Goal: Information Seeking & Learning: Learn about a topic

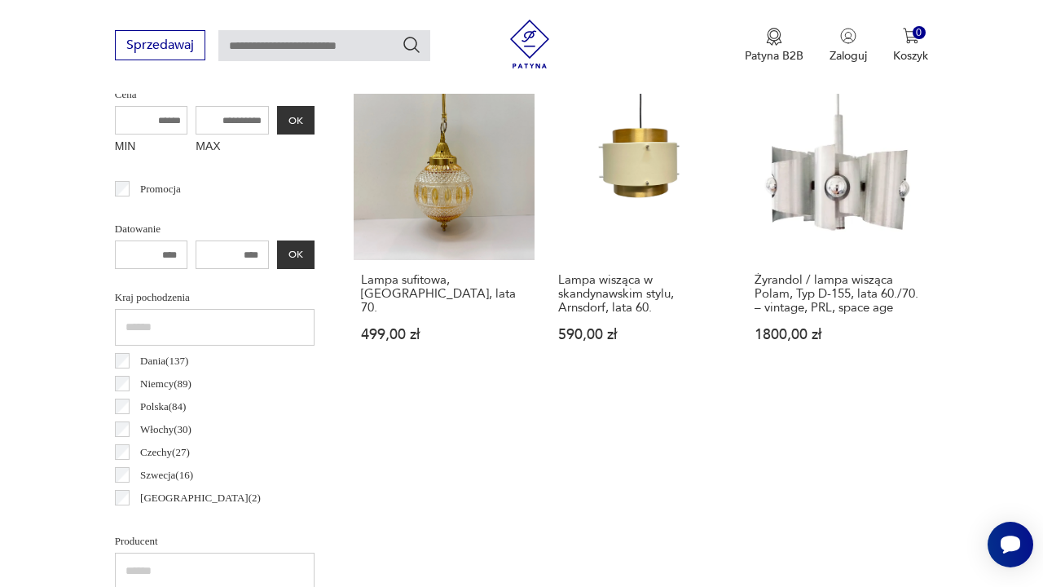
scroll to position [658, 0]
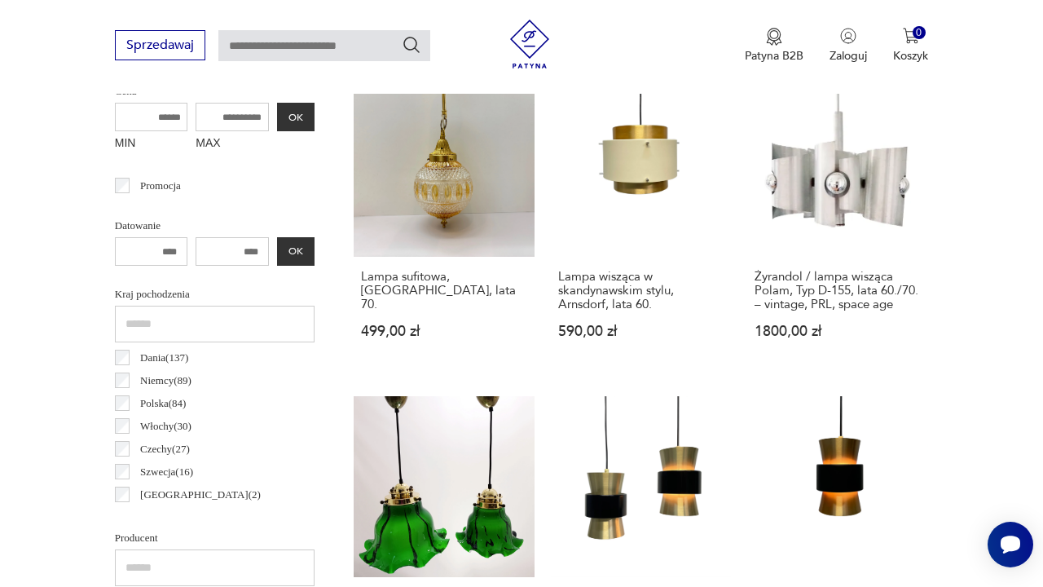
click at [219, 121] on input "MAX" at bounding box center [232, 117] width 73 height 29
type input "****"
click at [277, 123] on button "OK" at bounding box center [295, 117] width 37 height 29
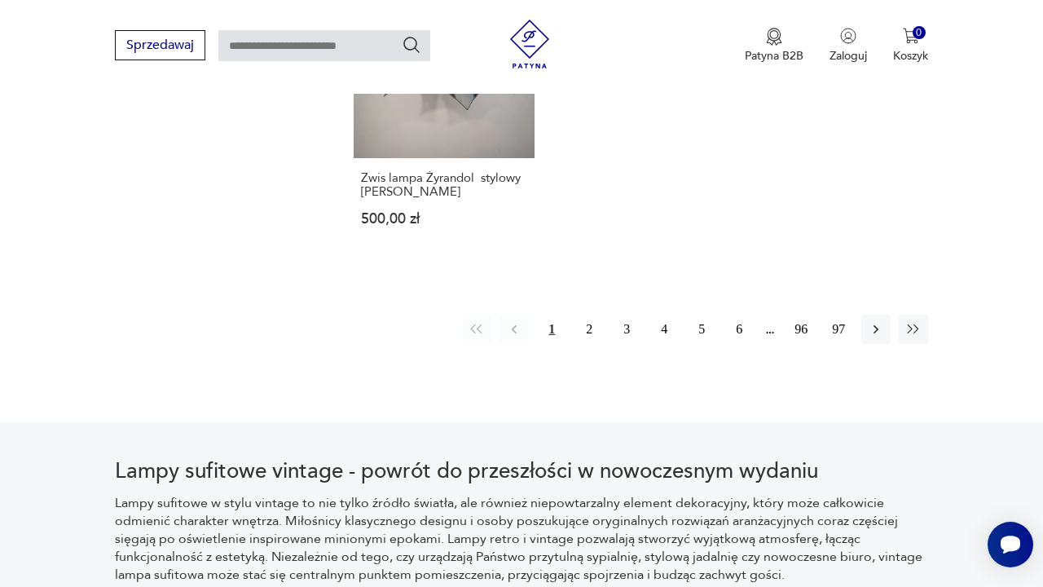
scroll to position [2400, 0]
click at [593, 342] on button "2" at bounding box center [589, 327] width 29 height 29
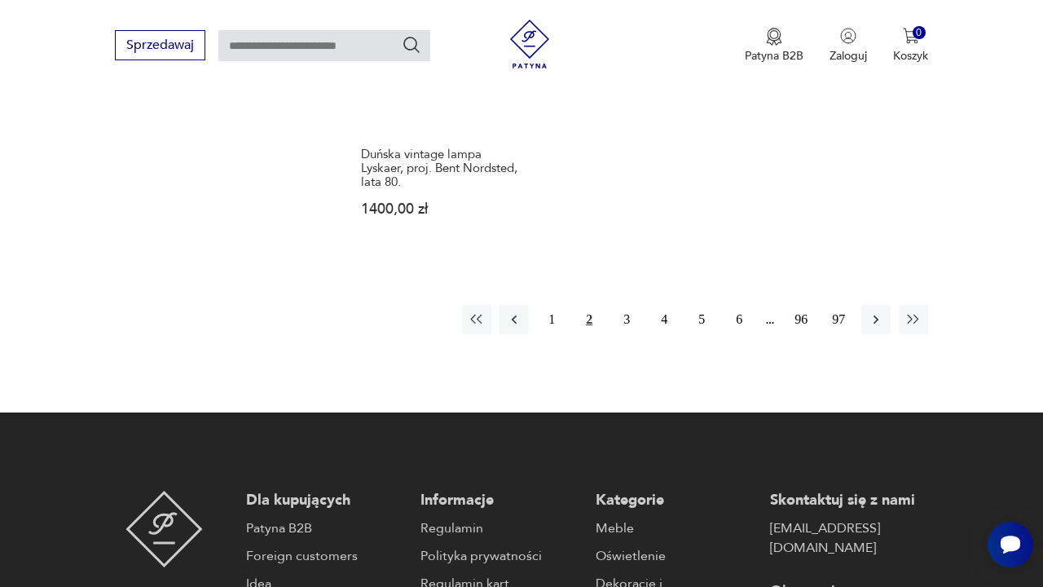
scroll to position [2346, 0]
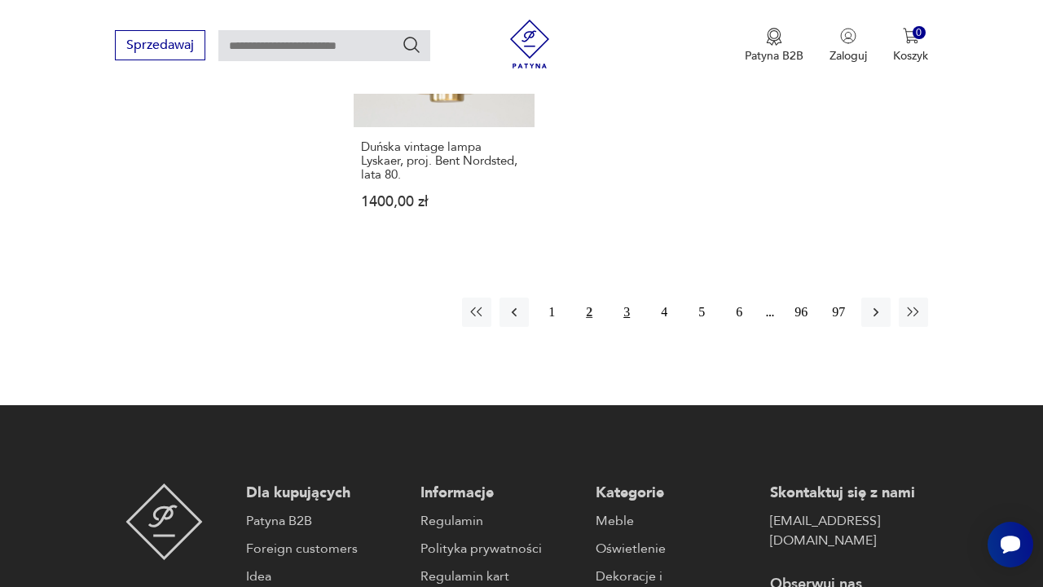
click at [623, 327] on button "3" at bounding box center [626, 311] width 29 height 29
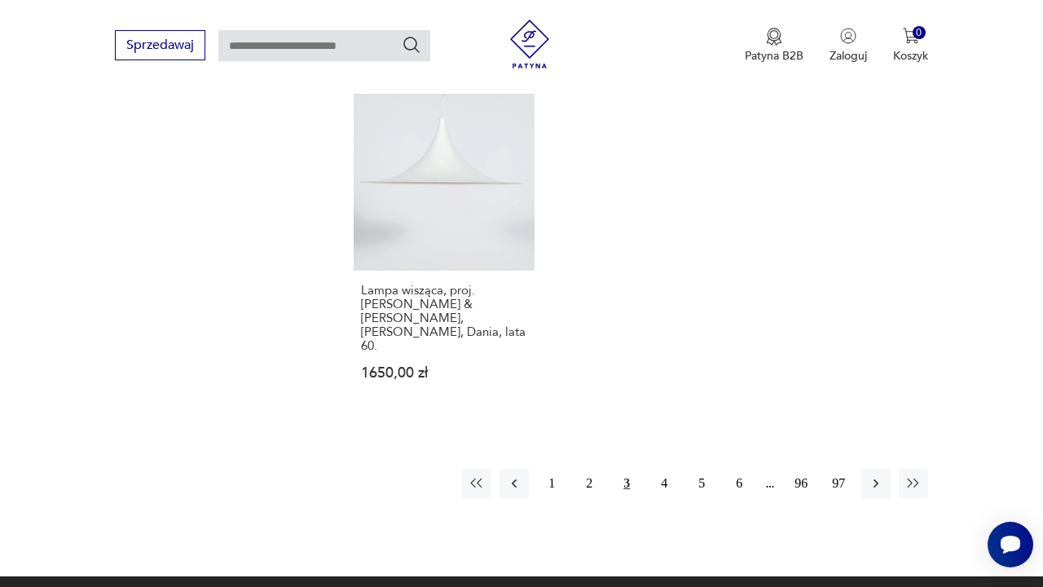
scroll to position [2302, 0]
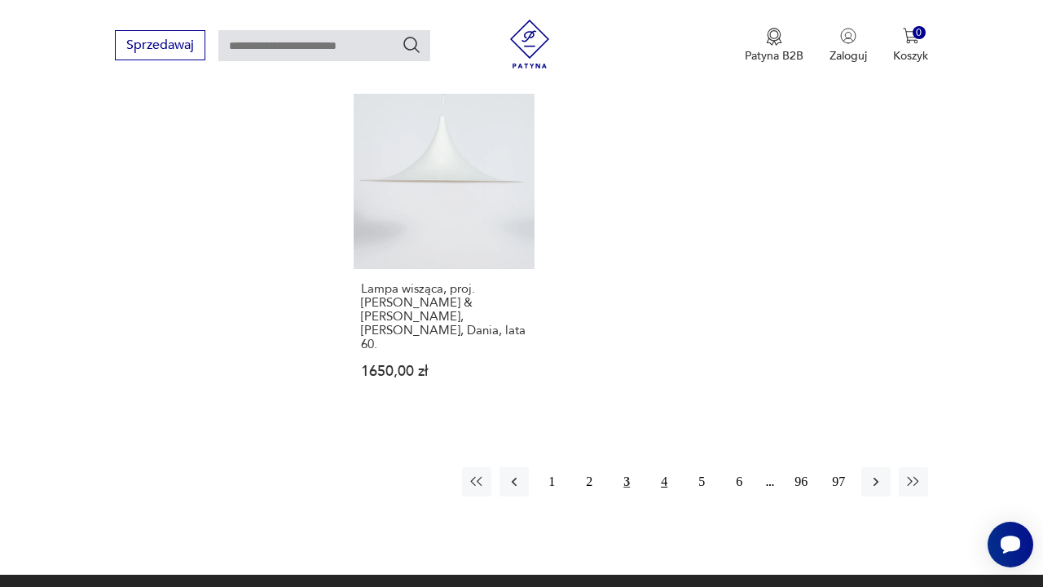
click at [660, 477] on button "4" at bounding box center [664, 481] width 29 height 29
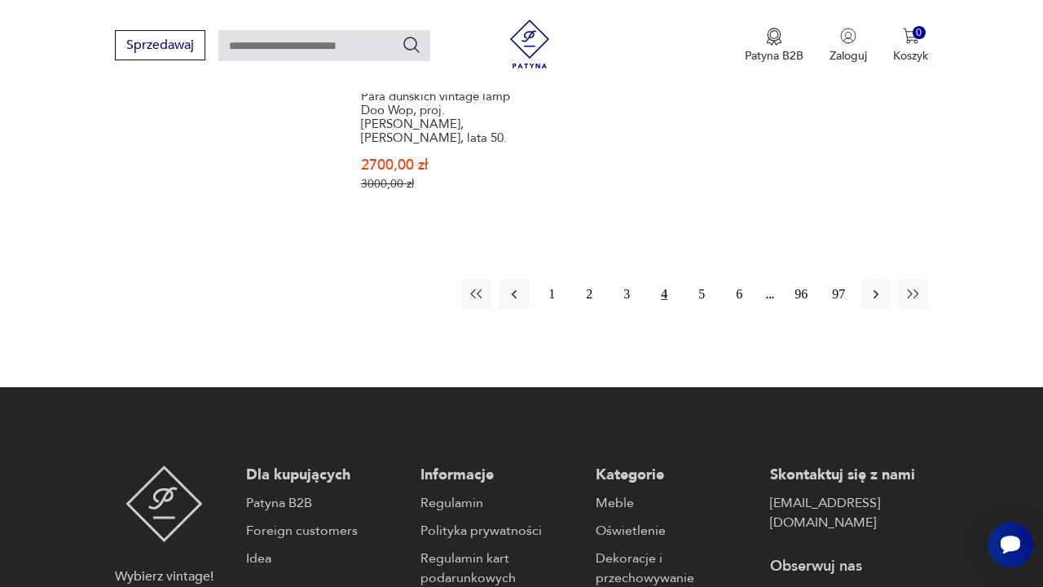
scroll to position [2513, 0]
click at [699, 297] on button "5" at bounding box center [701, 294] width 29 height 29
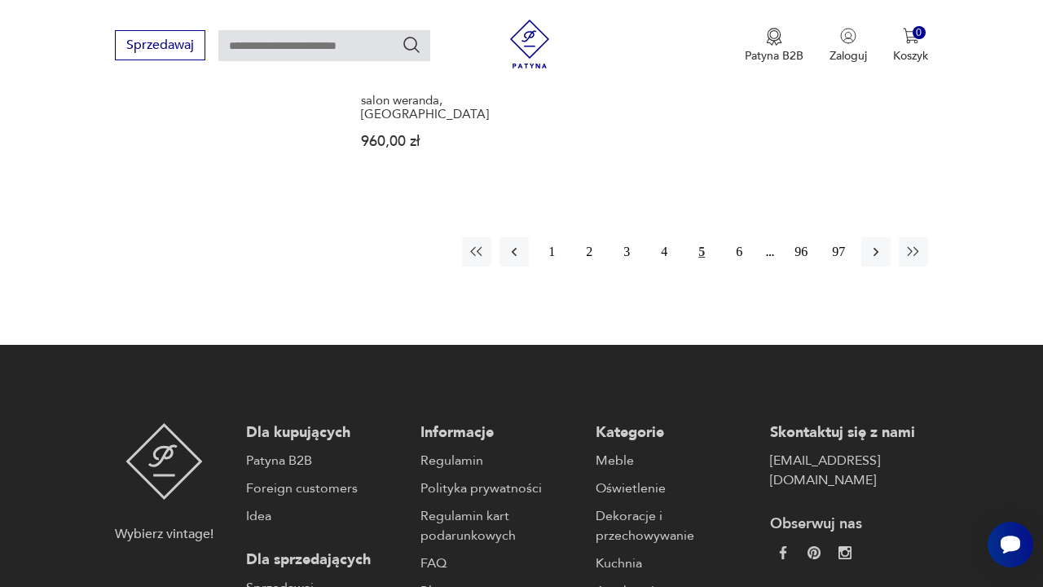
scroll to position [2562, 0]
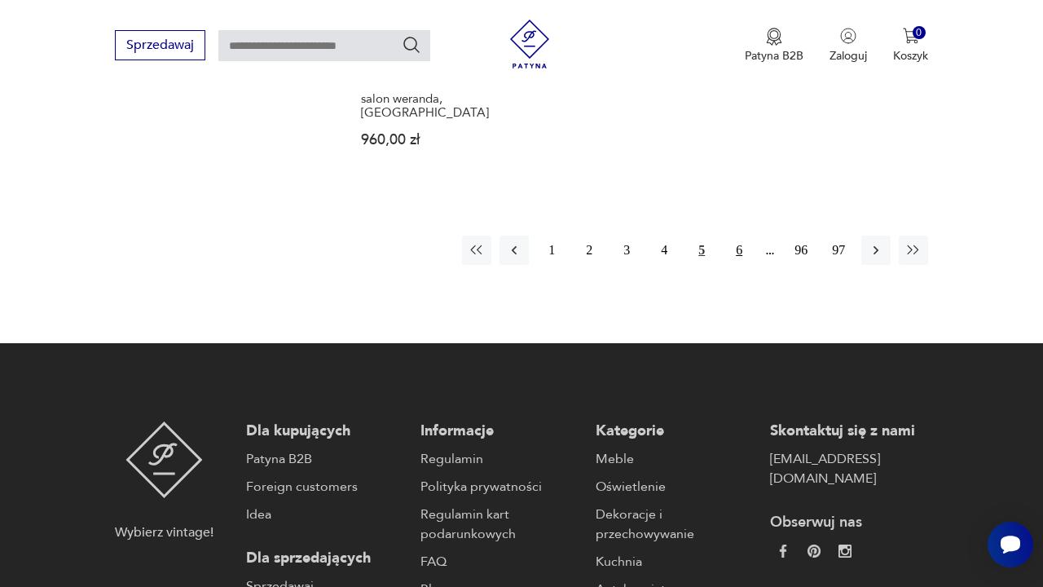
click at [740, 265] on button "6" at bounding box center [739, 250] width 29 height 29
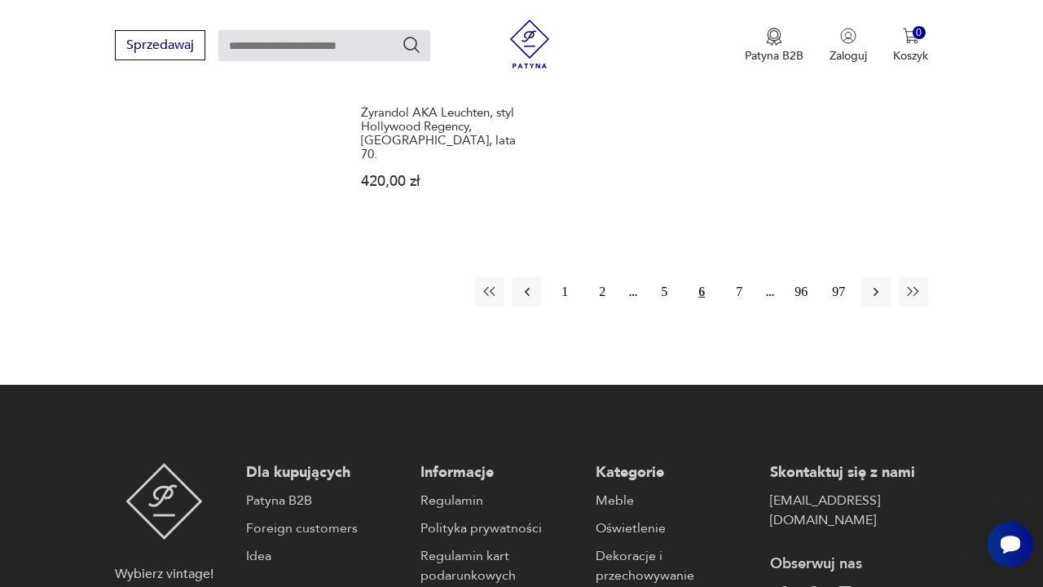
scroll to position [2522, 0]
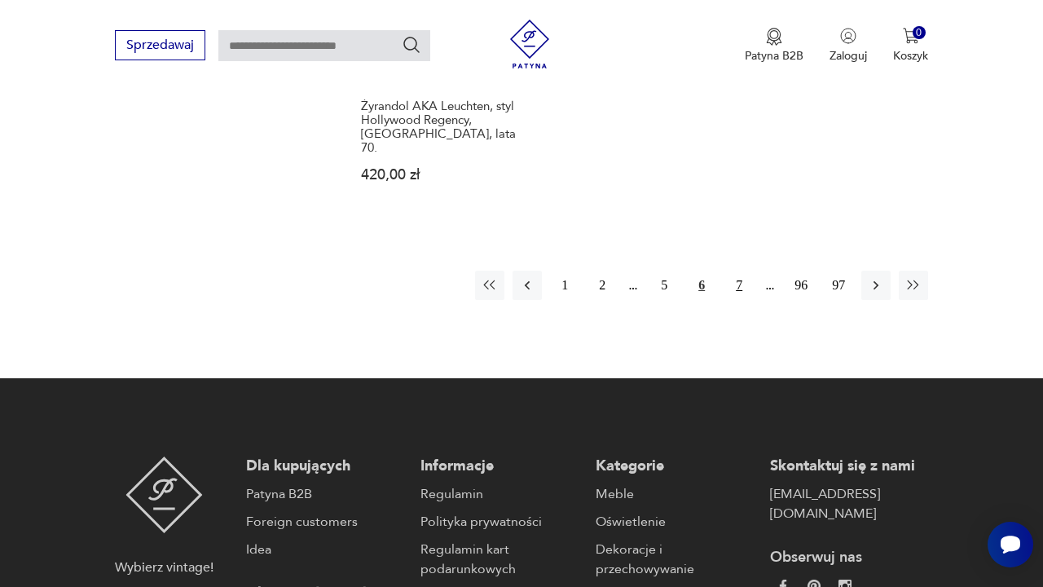
click at [742, 288] on button "7" at bounding box center [739, 285] width 29 height 29
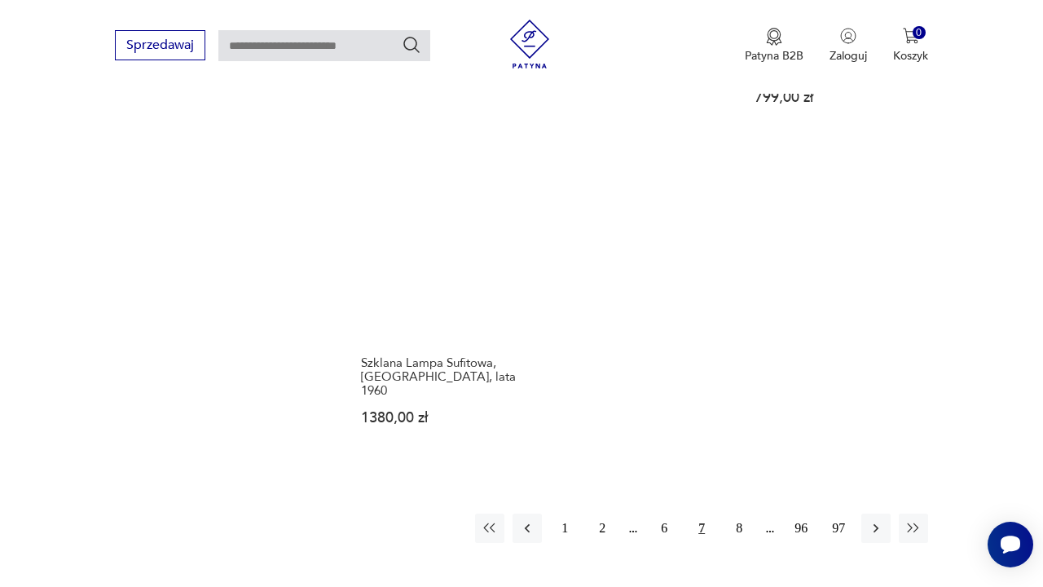
scroll to position [2355, 0]
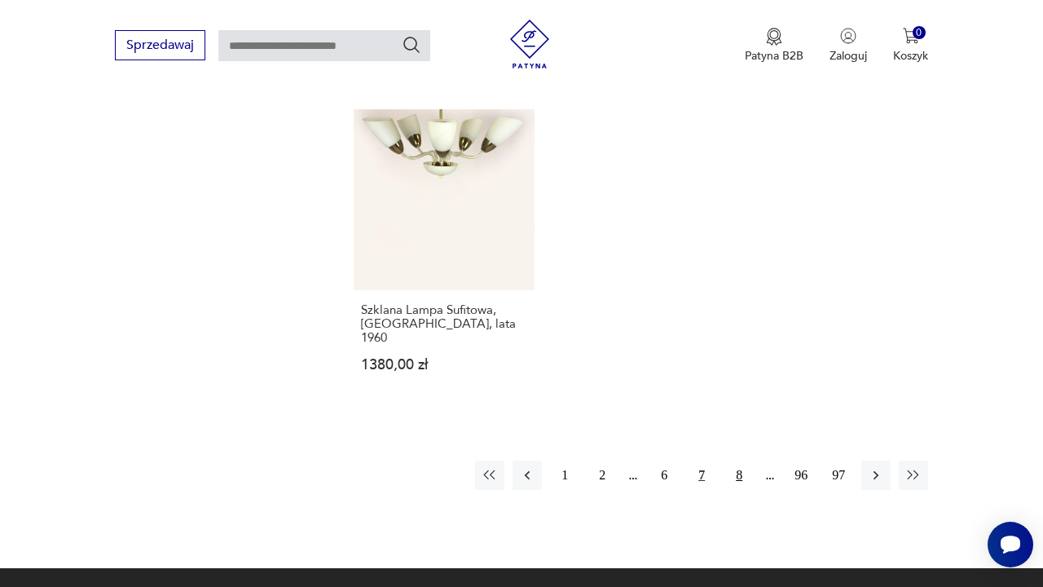
click at [740, 478] on button "8" at bounding box center [739, 474] width 29 height 29
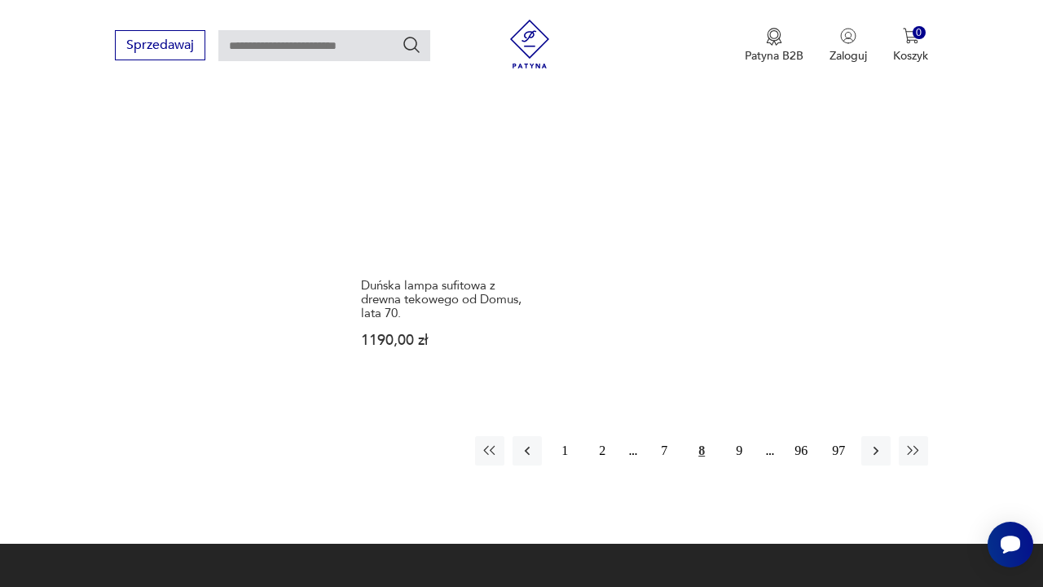
scroll to position [2348, 0]
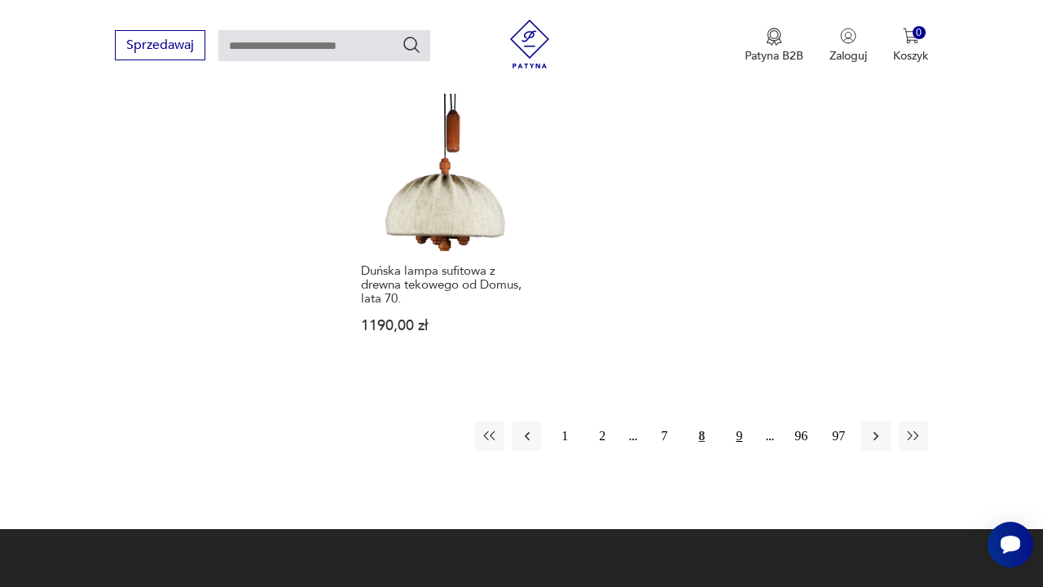
click at [742, 451] on button "9" at bounding box center [739, 435] width 29 height 29
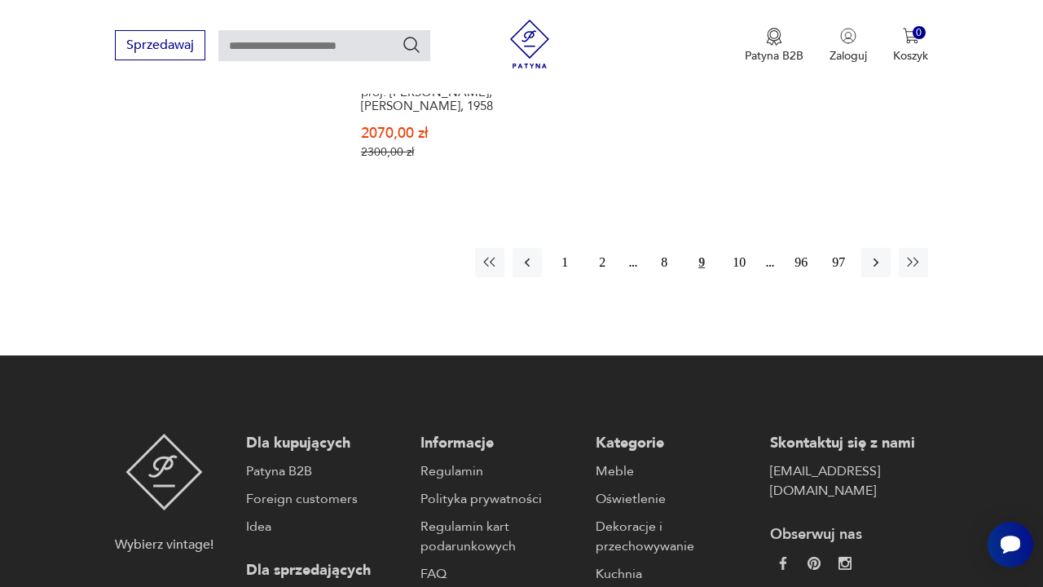
scroll to position [2603, 0]
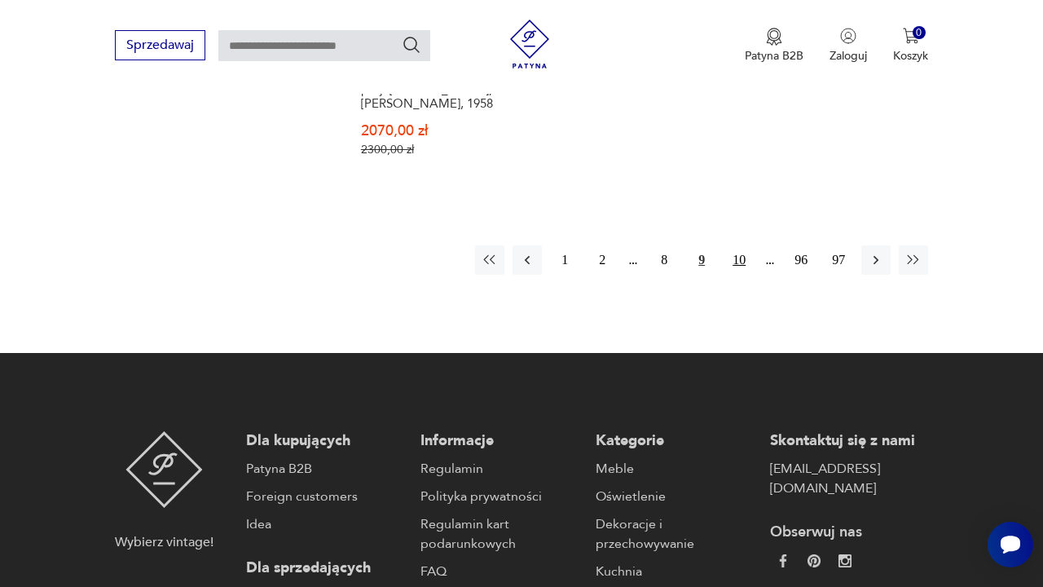
click at [733, 275] on button "10" at bounding box center [739, 259] width 29 height 29
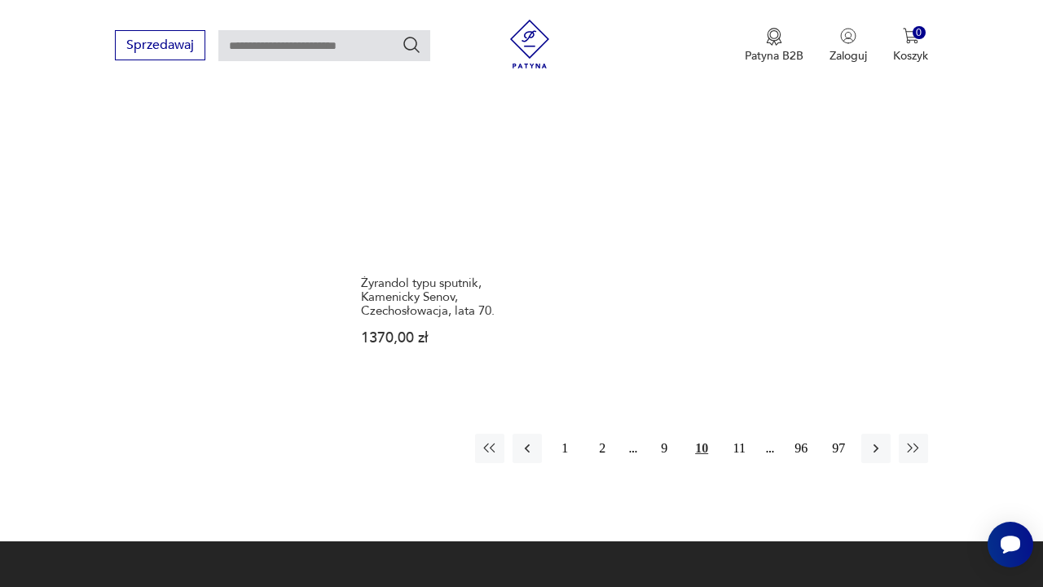
scroll to position [2372, 0]
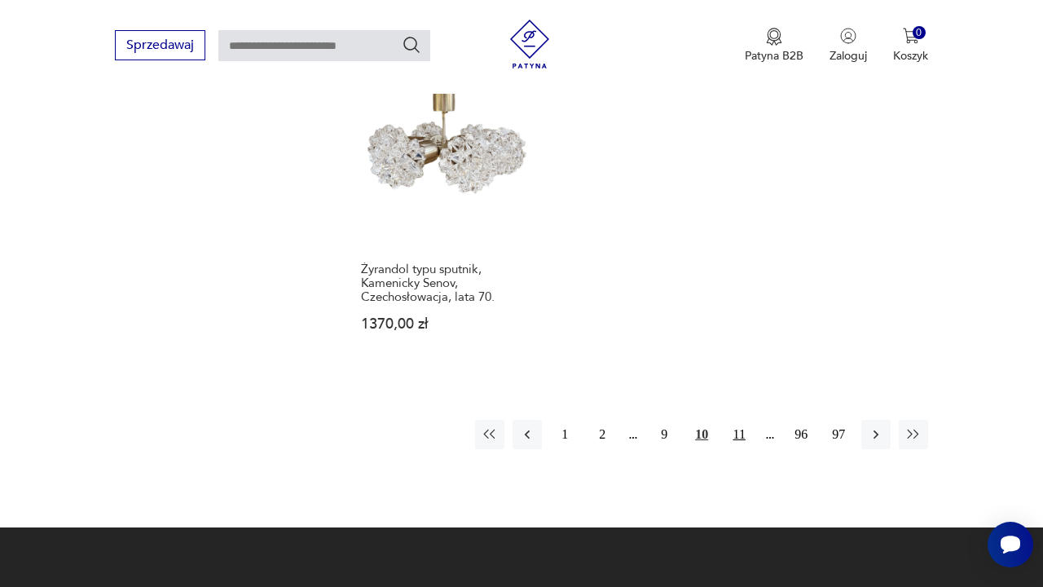
click at [744, 427] on button "11" at bounding box center [739, 434] width 29 height 29
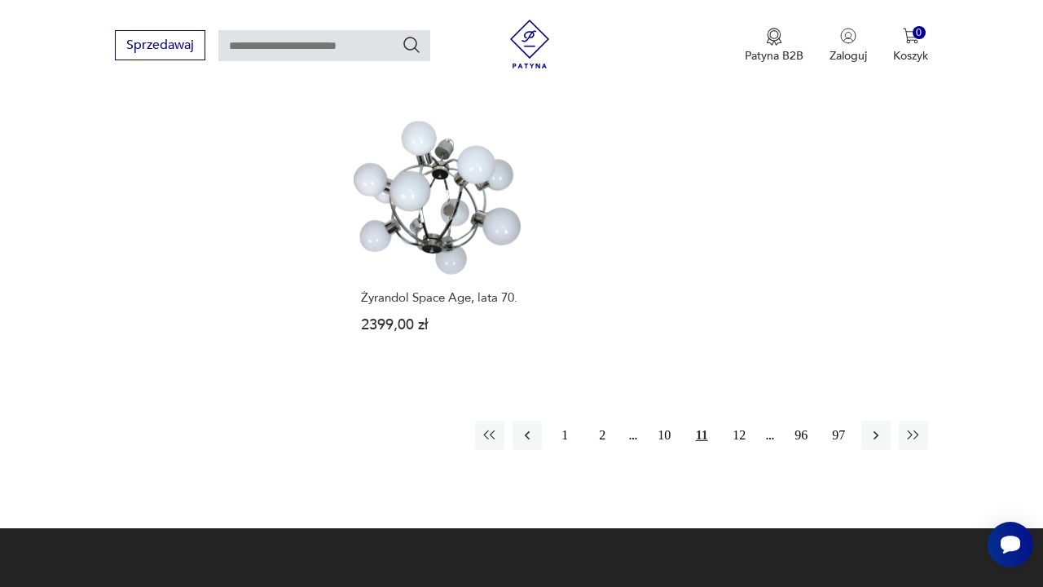
scroll to position [2394, 0]
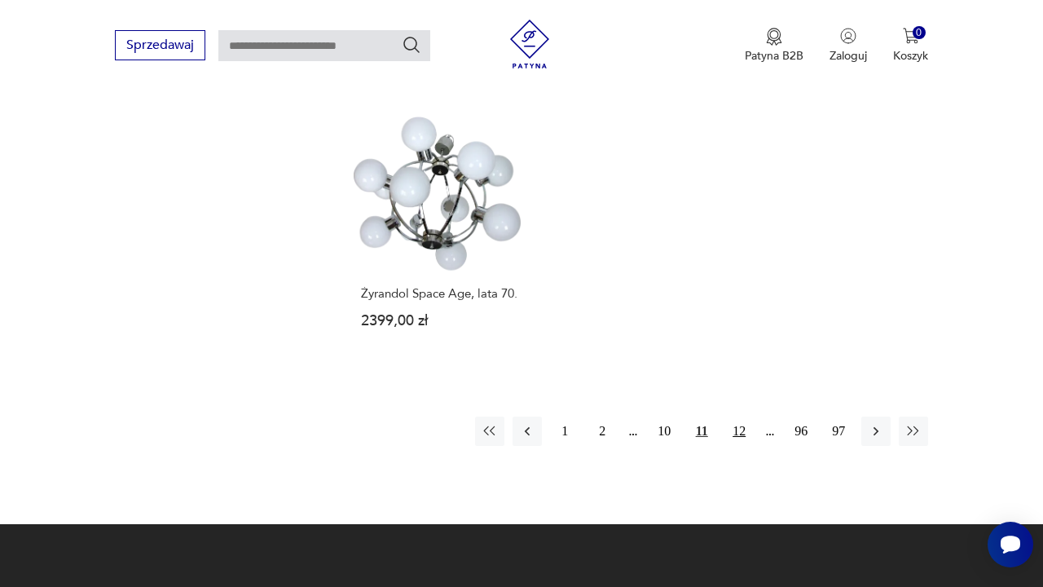
click at [731, 416] on button "12" at bounding box center [739, 430] width 29 height 29
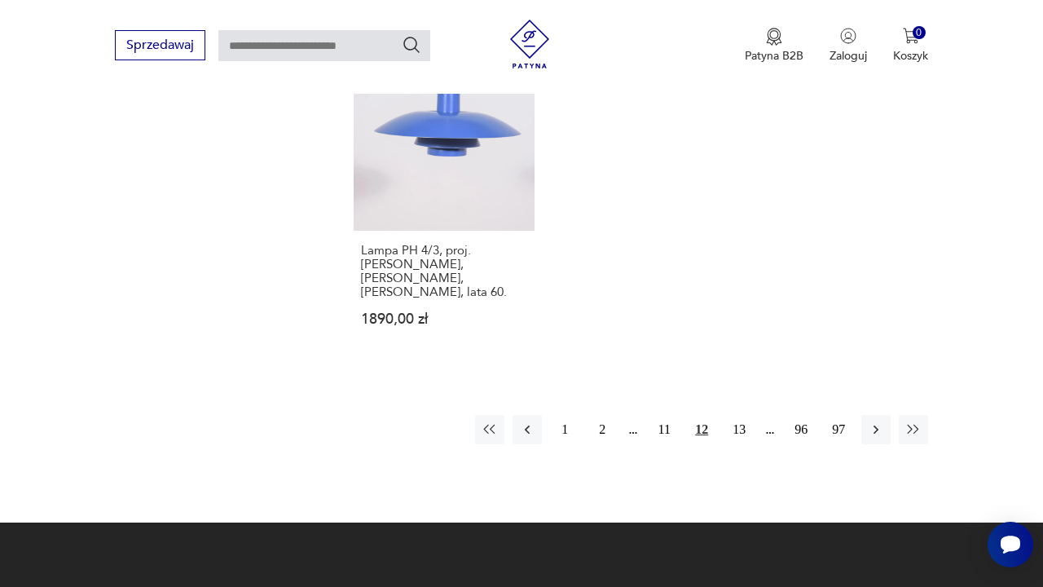
scroll to position [2331, 0]
click at [742, 444] on button "13" at bounding box center [739, 429] width 29 height 29
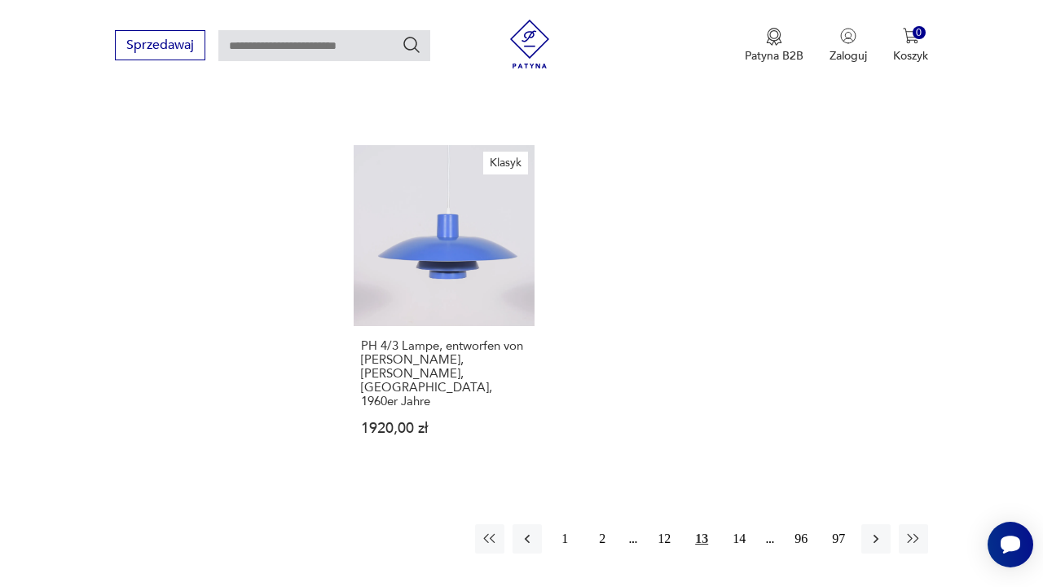
scroll to position [2234, 0]
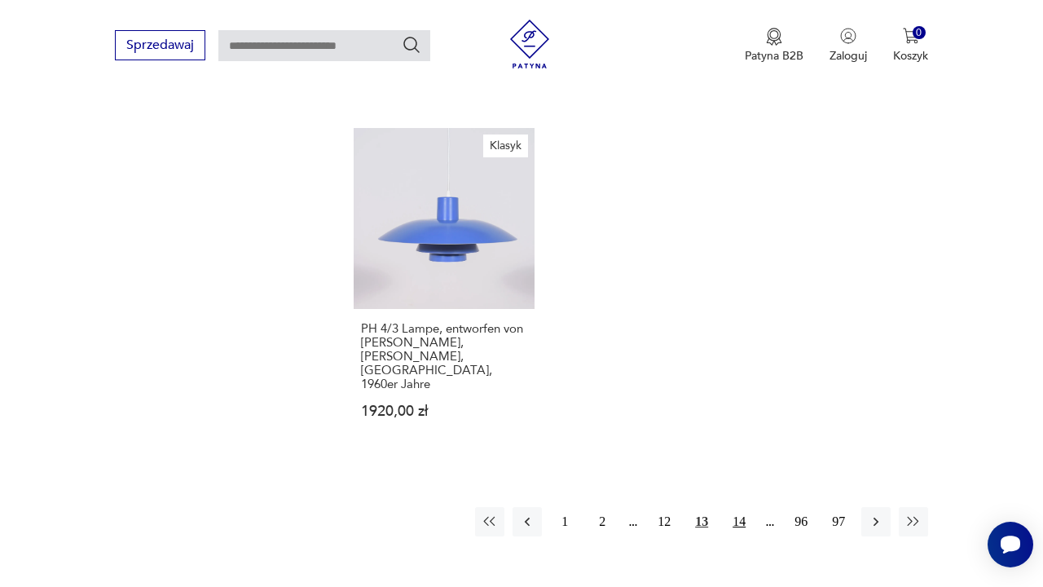
click at [739, 512] on button "14" at bounding box center [739, 521] width 29 height 29
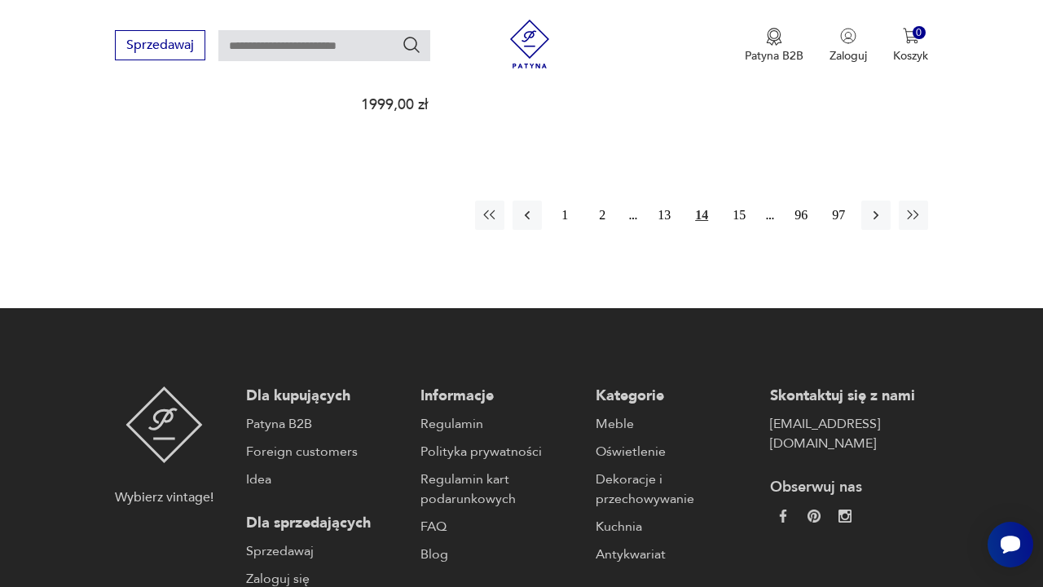
scroll to position [2489, 0]
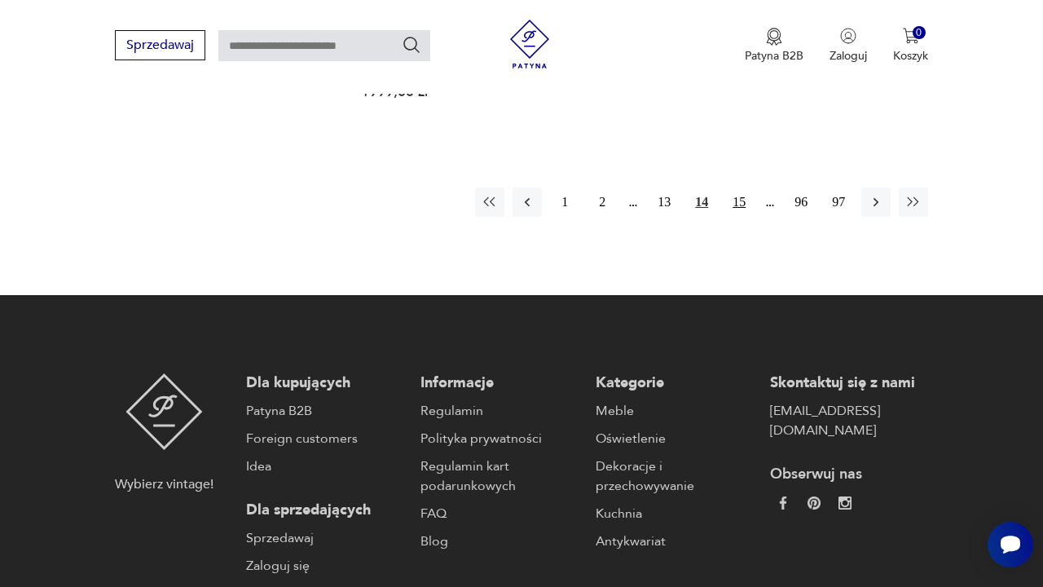
click at [744, 214] on button "15" at bounding box center [739, 201] width 29 height 29
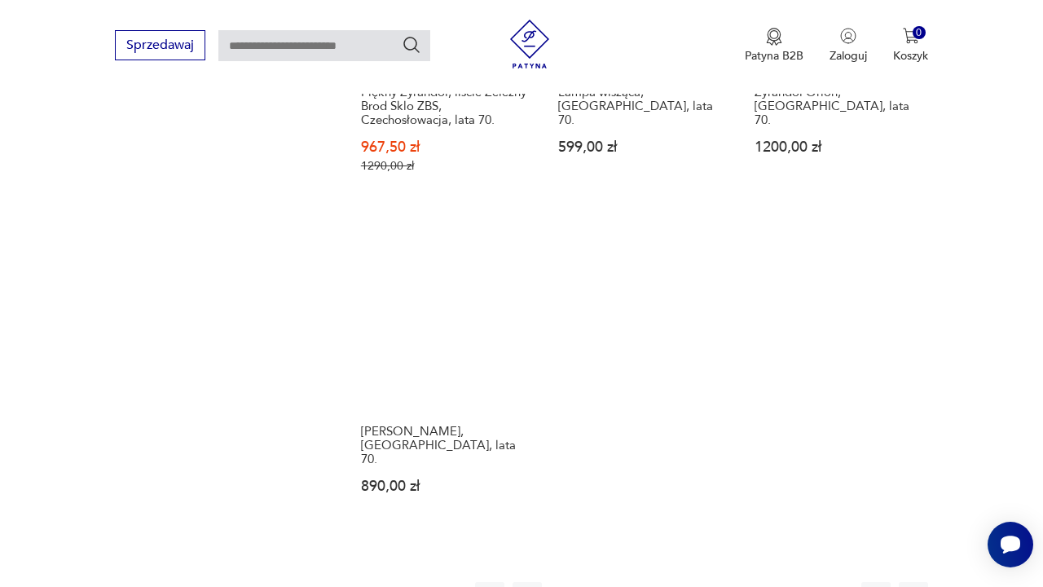
scroll to position [2222, 0]
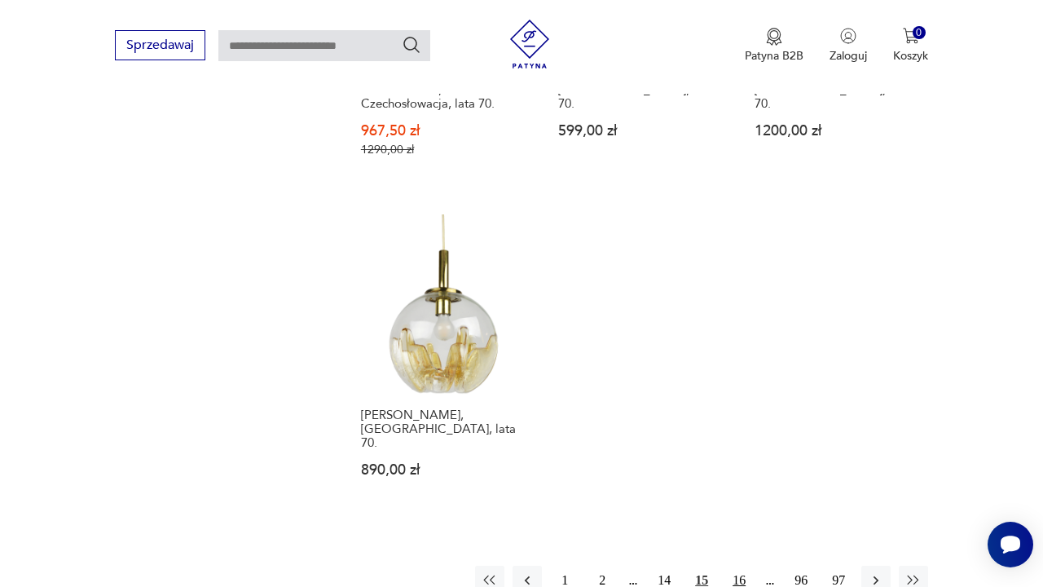
click at [739, 566] on button "16" at bounding box center [739, 580] width 29 height 29
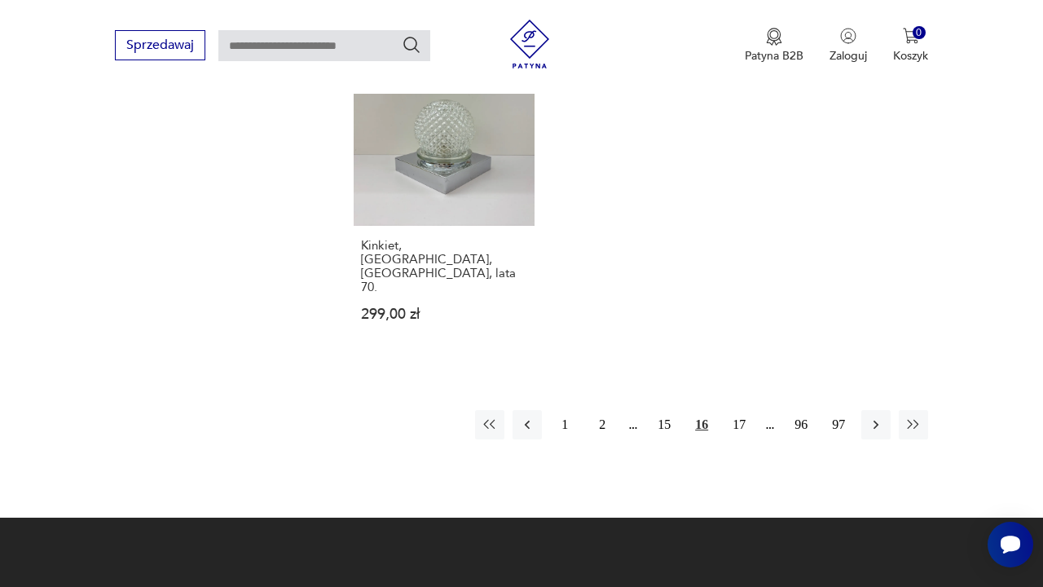
scroll to position [2487, 0]
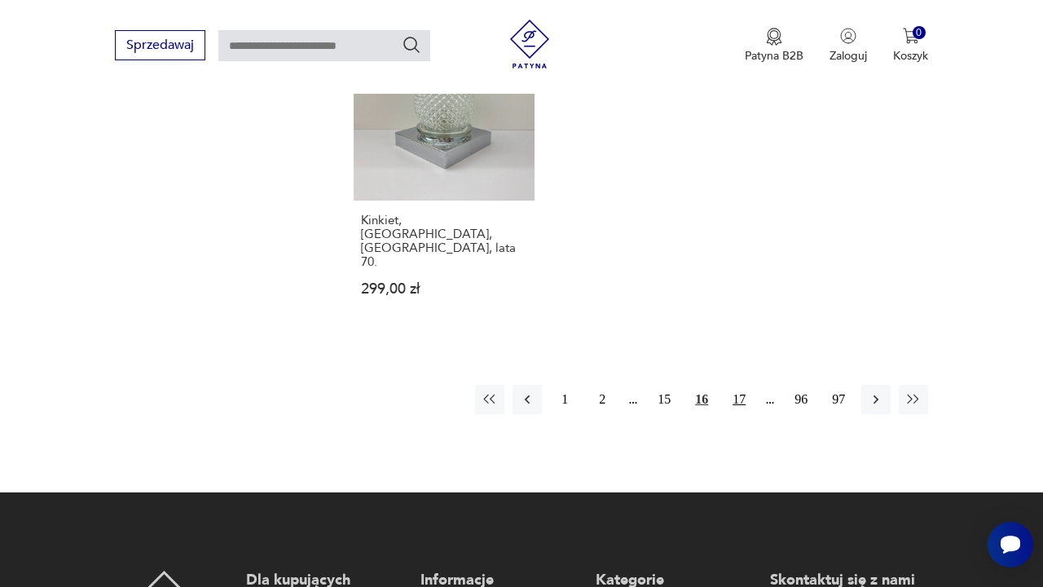
click at [741, 385] on button "17" at bounding box center [739, 399] width 29 height 29
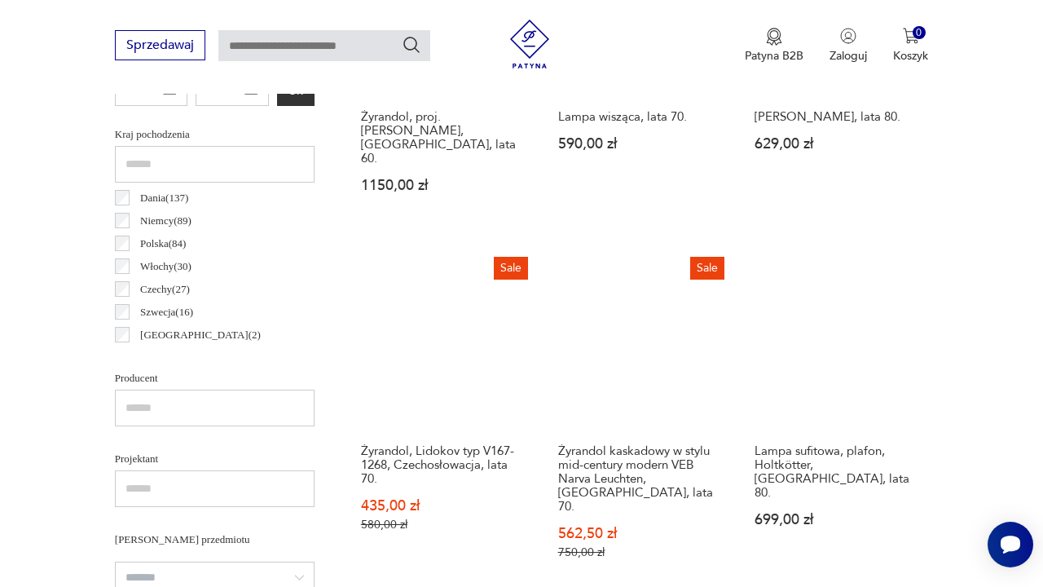
scroll to position [434, 0]
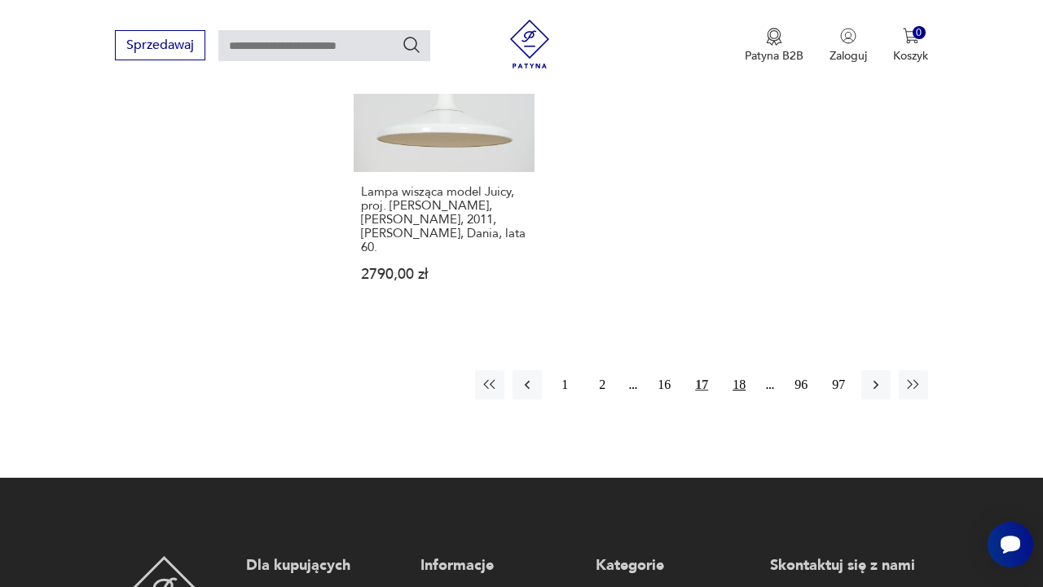
click at [738, 390] on button "18" at bounding box center [739, 384] width 29 height 29
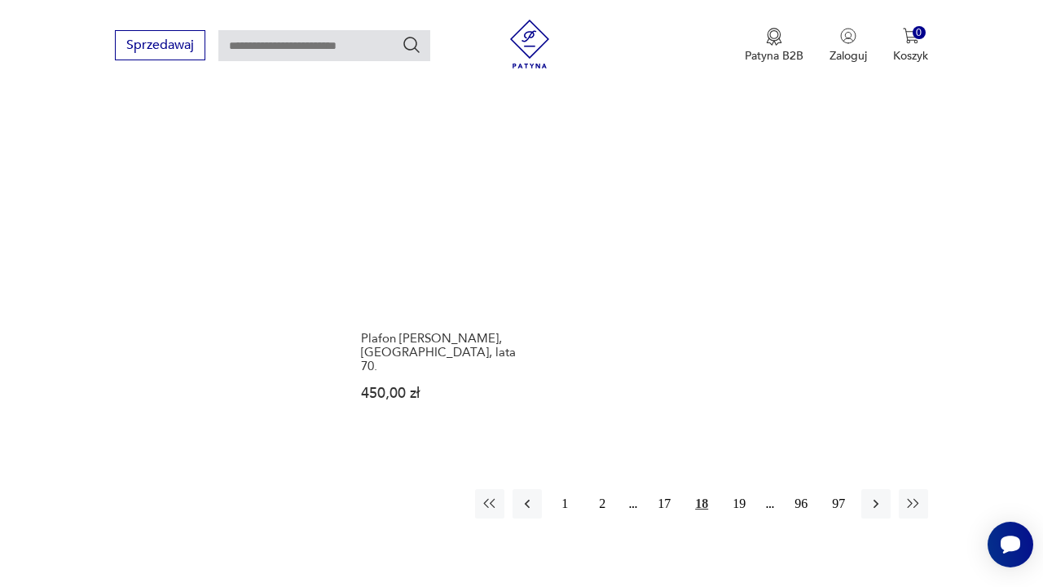
scroll to position [2259, 0]
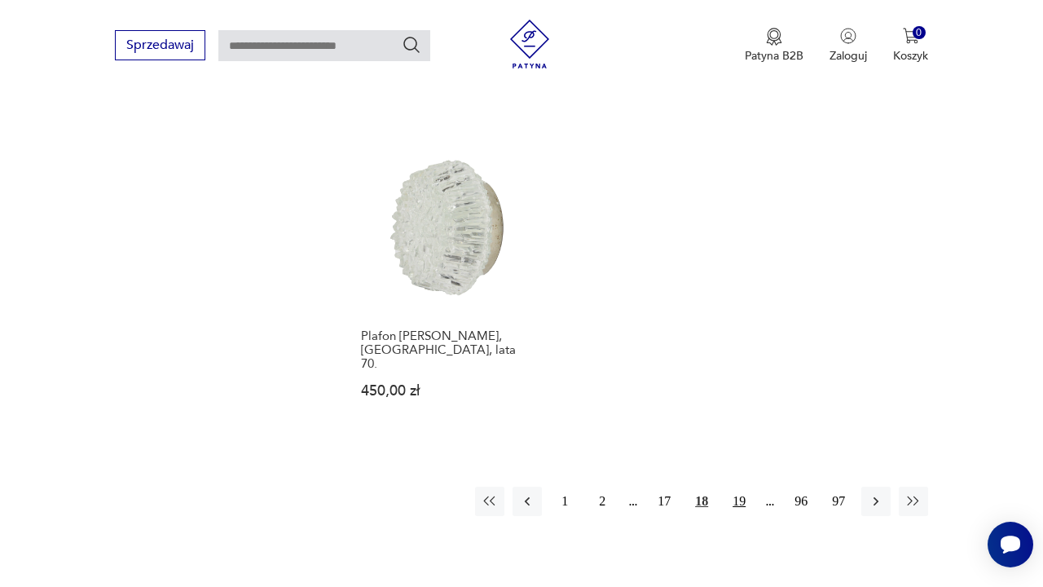
click at [738, 487] on button "19" at bounding box center [739, 501] width 29 height 29
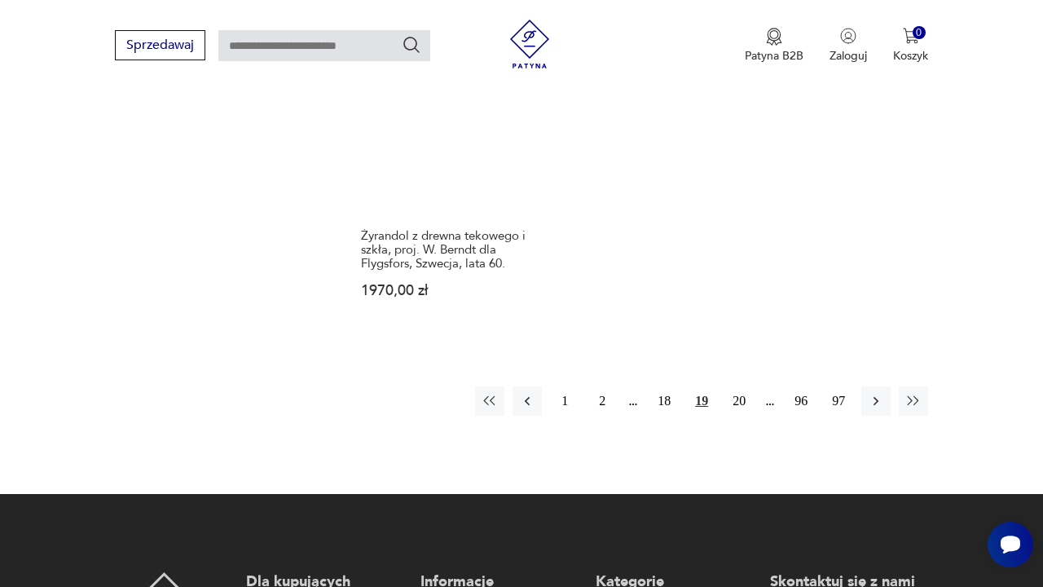
scroll to position [2340, 0]
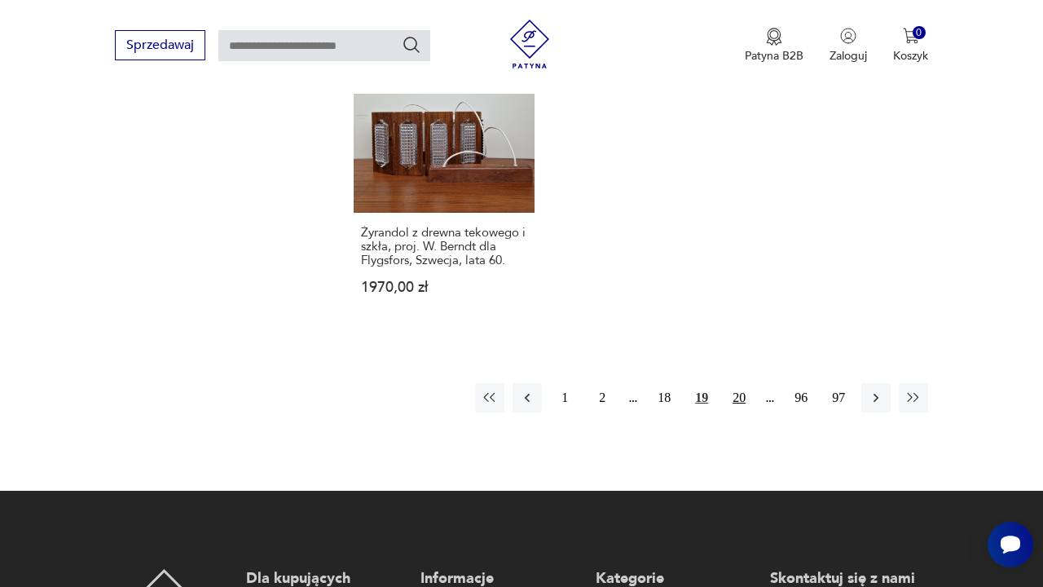
click at [742, 412] on button "20" at bounding box center [739, 397] width 29 height 29
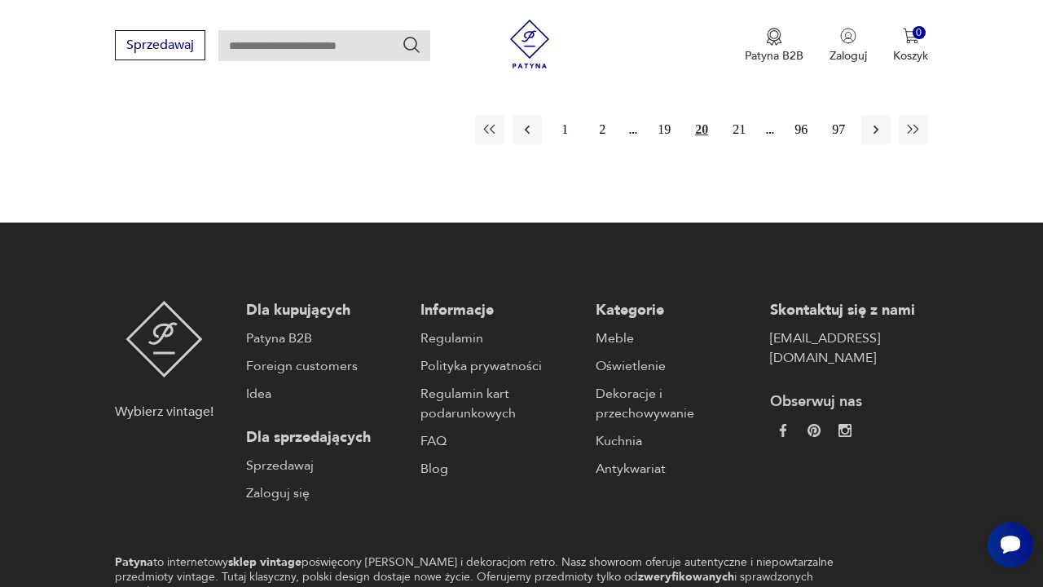
scroll to position [2715, 0]
click at [742, 115] on button "21" at bounding box center [739, 129] width 29 height 29
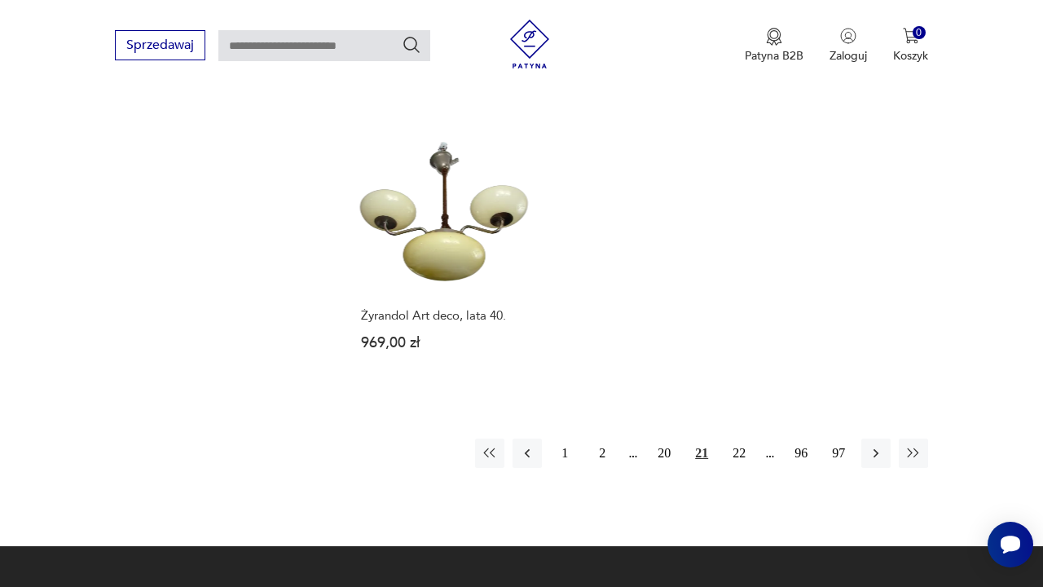
scroll to position [2230, 0]
